Goal: Task Accomplishment & Management: Use online tool/utility

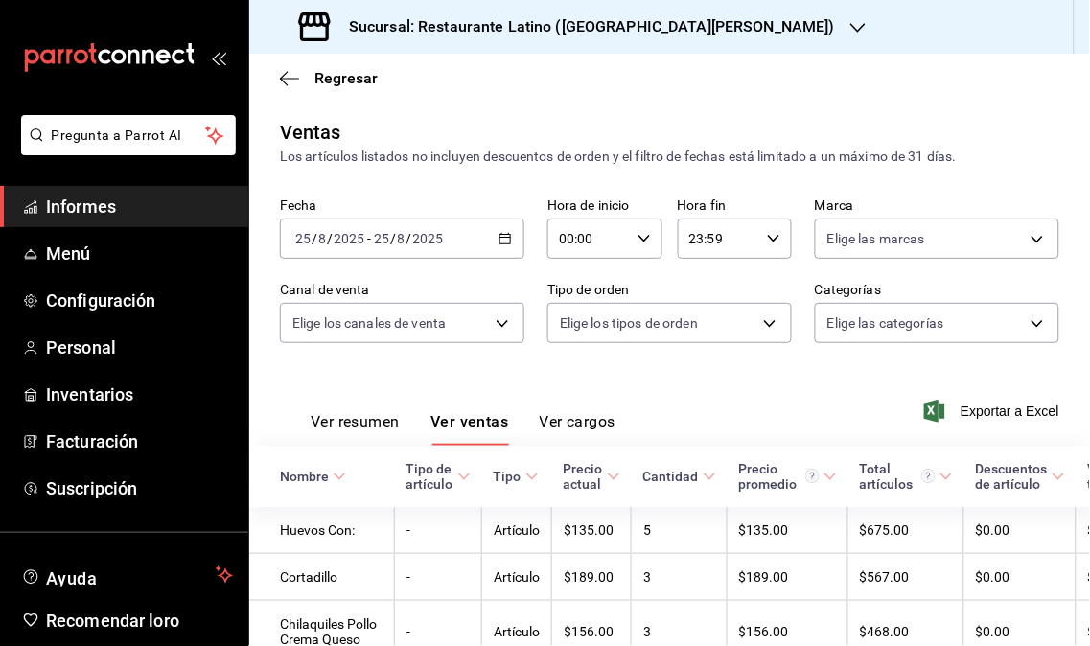
click at [850, 27] on icon "button" at bounding box center [857, 27] width 15 height 15
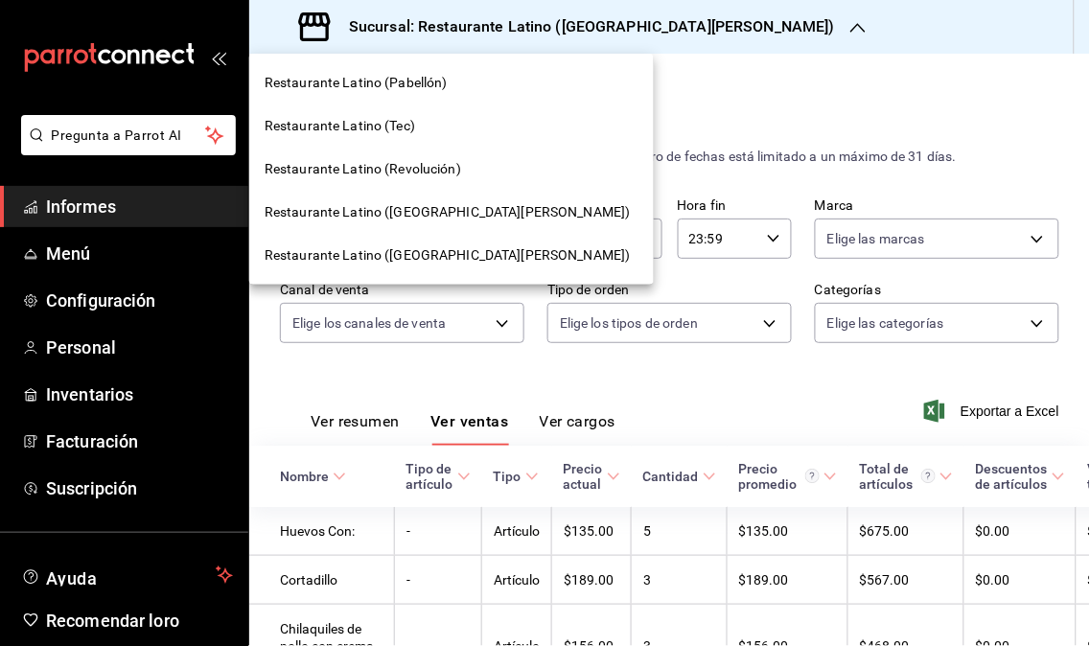
click at [426, 164] on font "Restaurante Latino (Revolución)" at bounding box center [362, 168] width 196 height 15
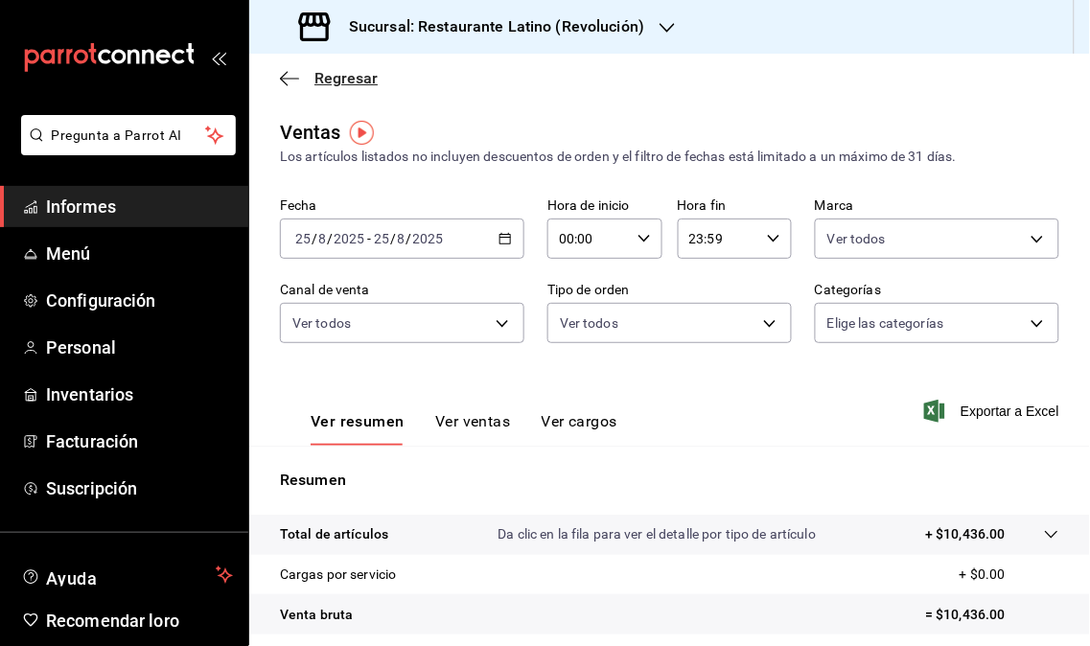
click at [332, 84] on font "Regresar" at bounding box center [345, 78] width 63 height 18
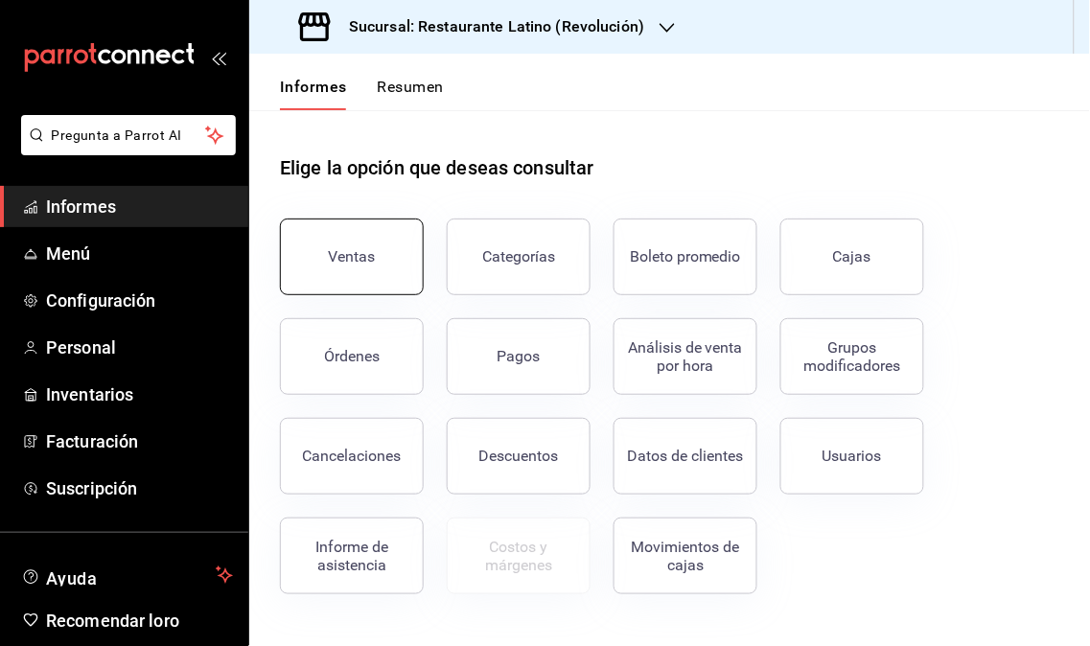
click at [358, 290] on button "Ventas" at bounding box center [352, 256] width 144 height 77
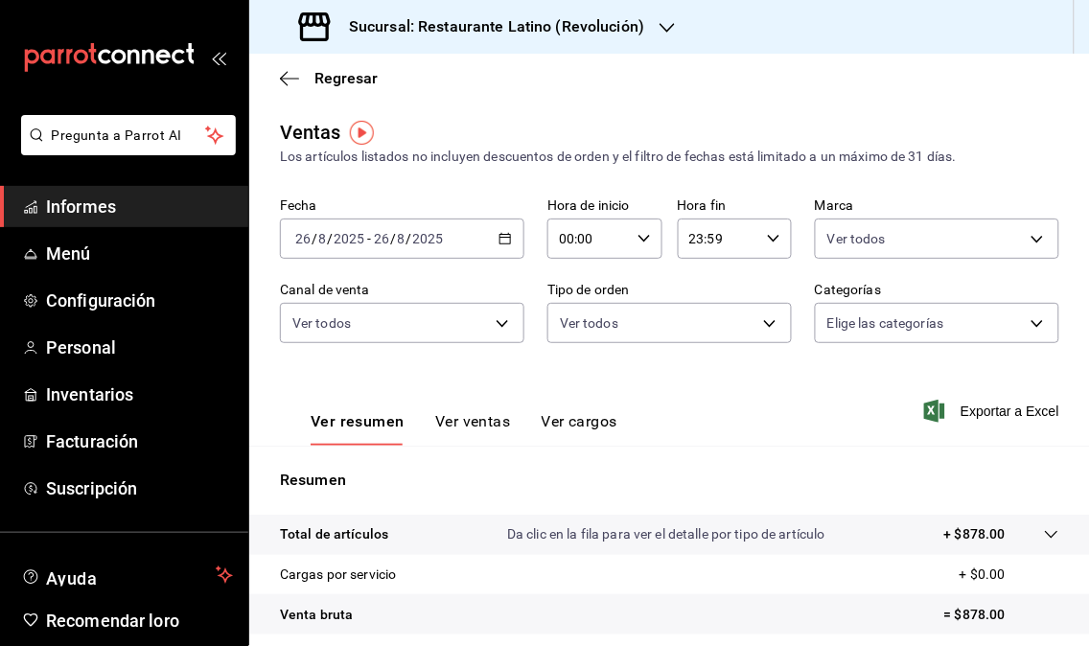
click at [672, 31] on icon "button" at bounding box center [666, 27] width 15 height 15
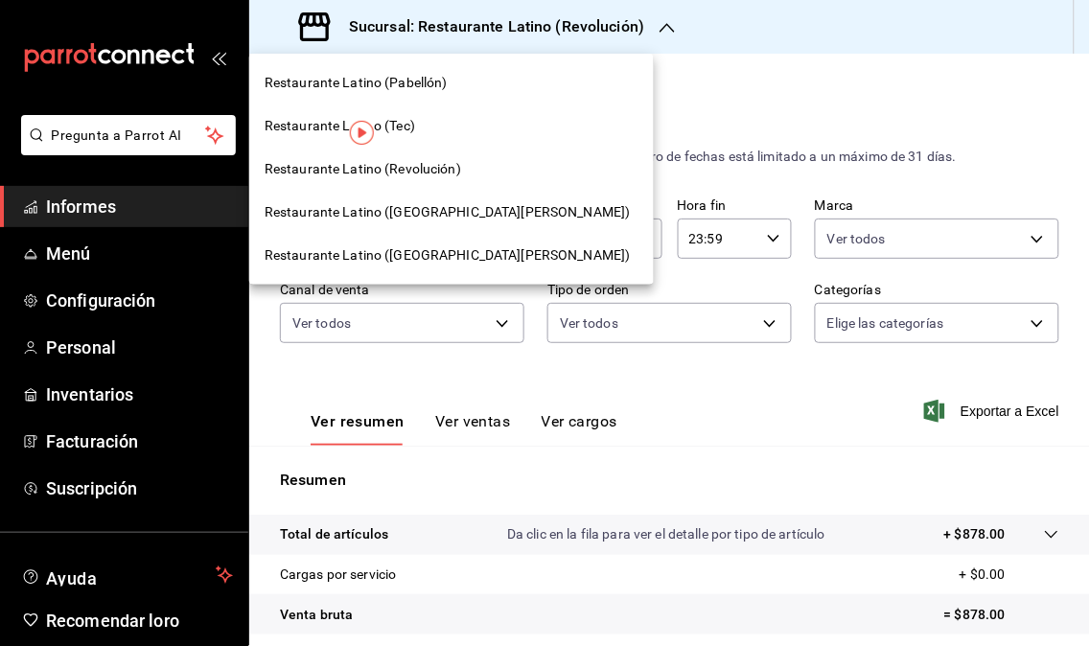
click at [476, 216] on font "Restaurante Latino ([GEOGRAPHIC_DATA][PERSON_NAME])" at bounding box center [447, 211] width 366 height 15
